Goal: Find specific page/section: Find specific page/section

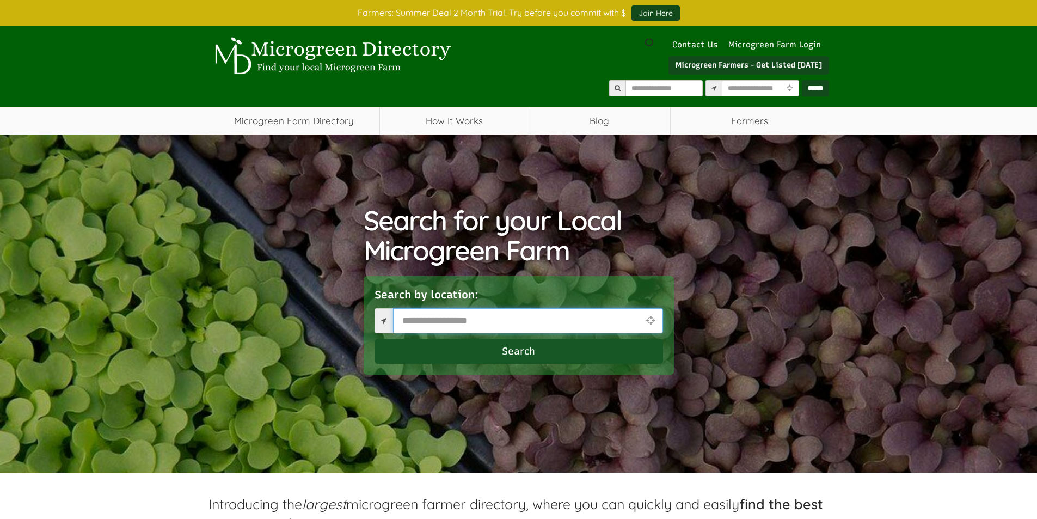
click at [414, 322] on input "text" at bounding box center [528, 320] width 270 height 25
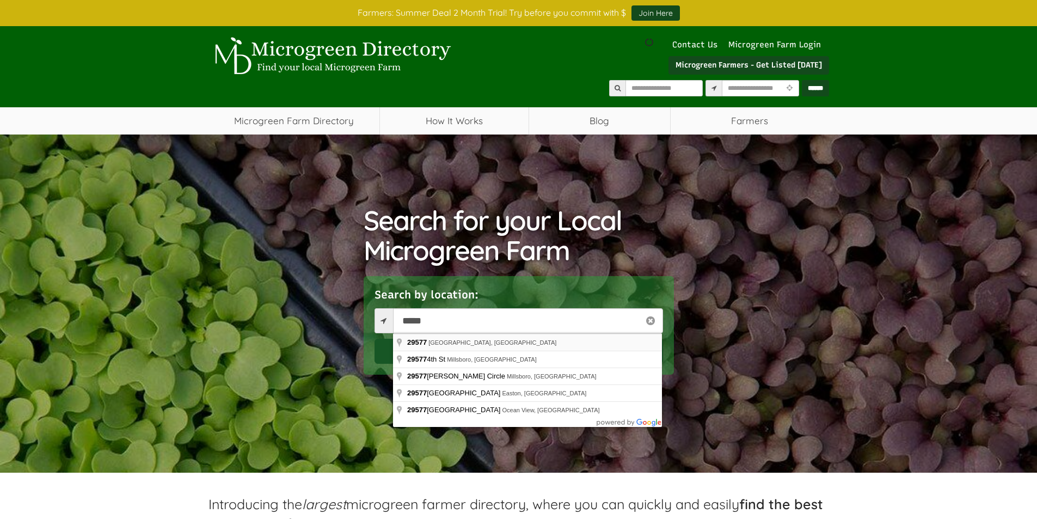
type input "**********"
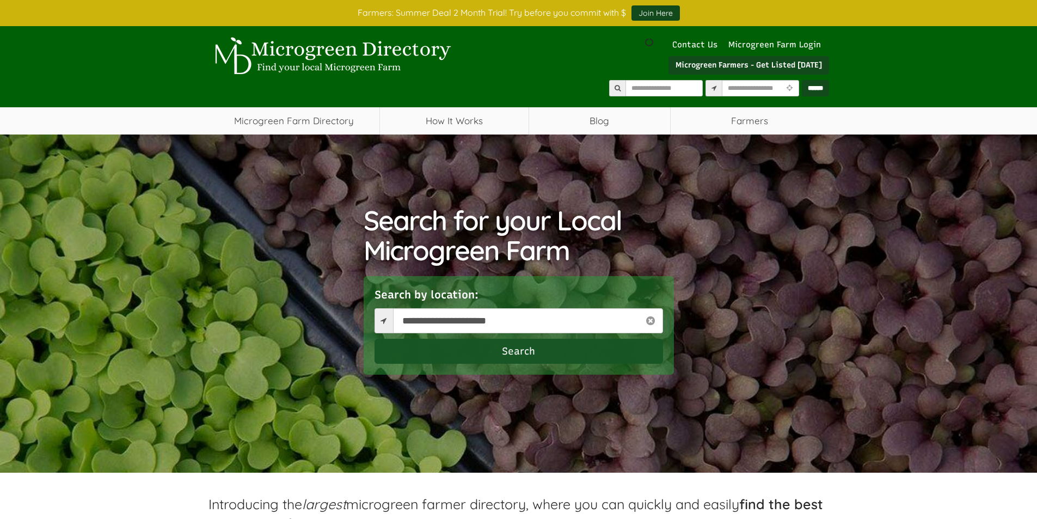
click at [510, 353] on button "Search" at bounding box center [518, 351] width 288 height 25
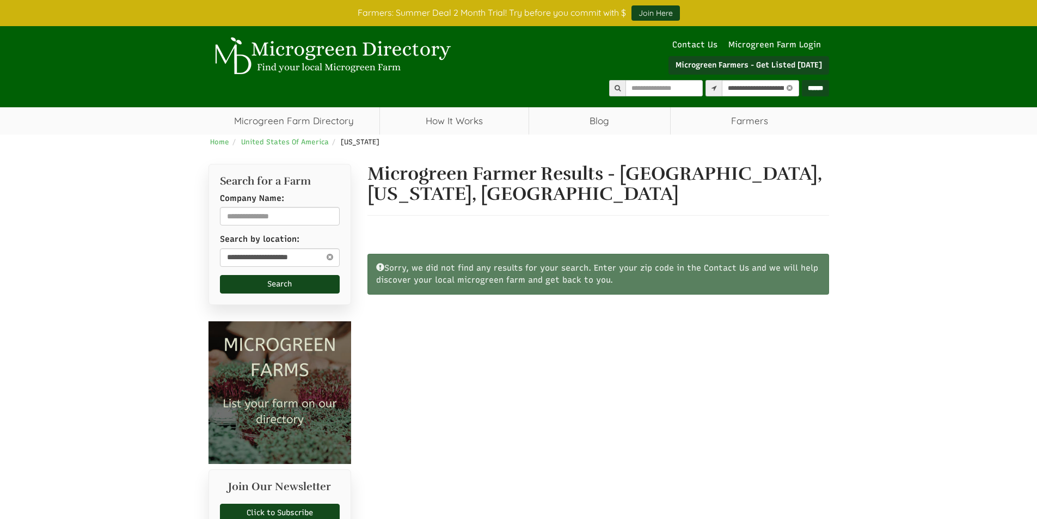
select select "Language Translate Widget"
